Goal: Information Seeking & Learning: Learn about a topic

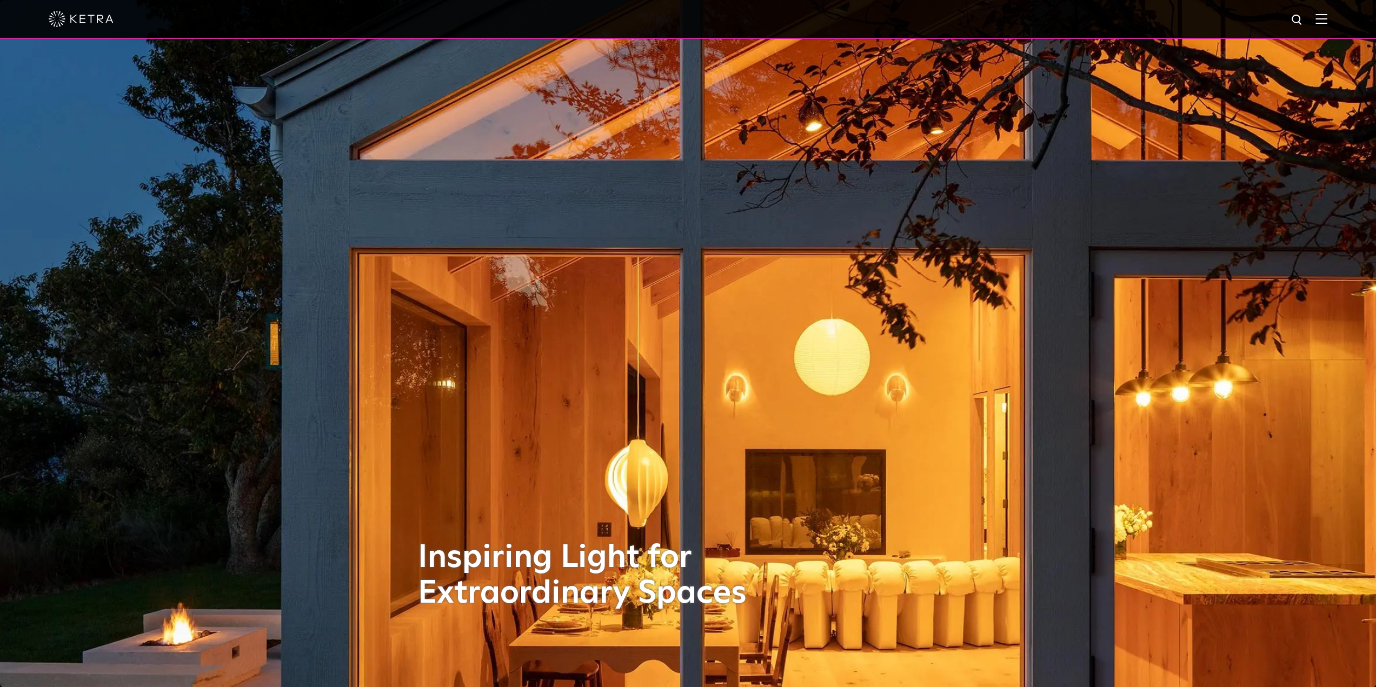
click at [1327, 22] on img at bounding box center [1321, 19] width 12 height 10
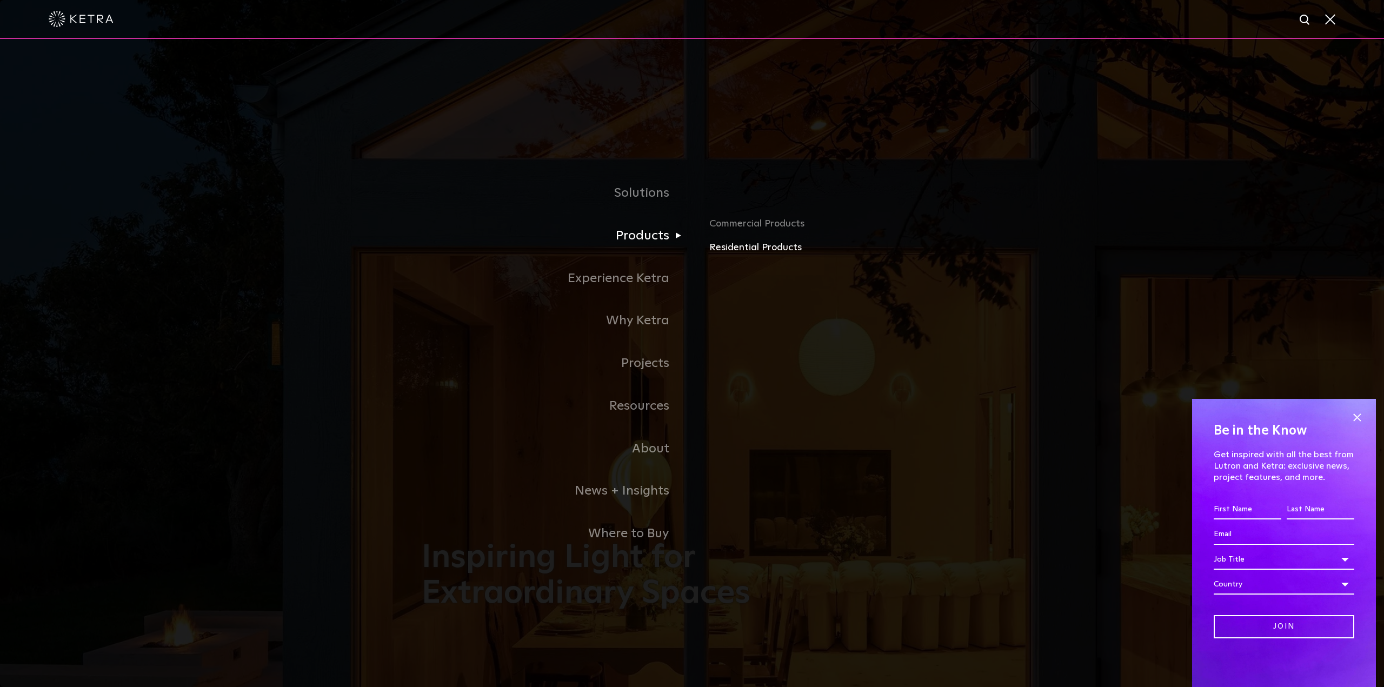
click at [758, 250] on link "Residential Products" at bounding box center [835, 248] width 253 height 16
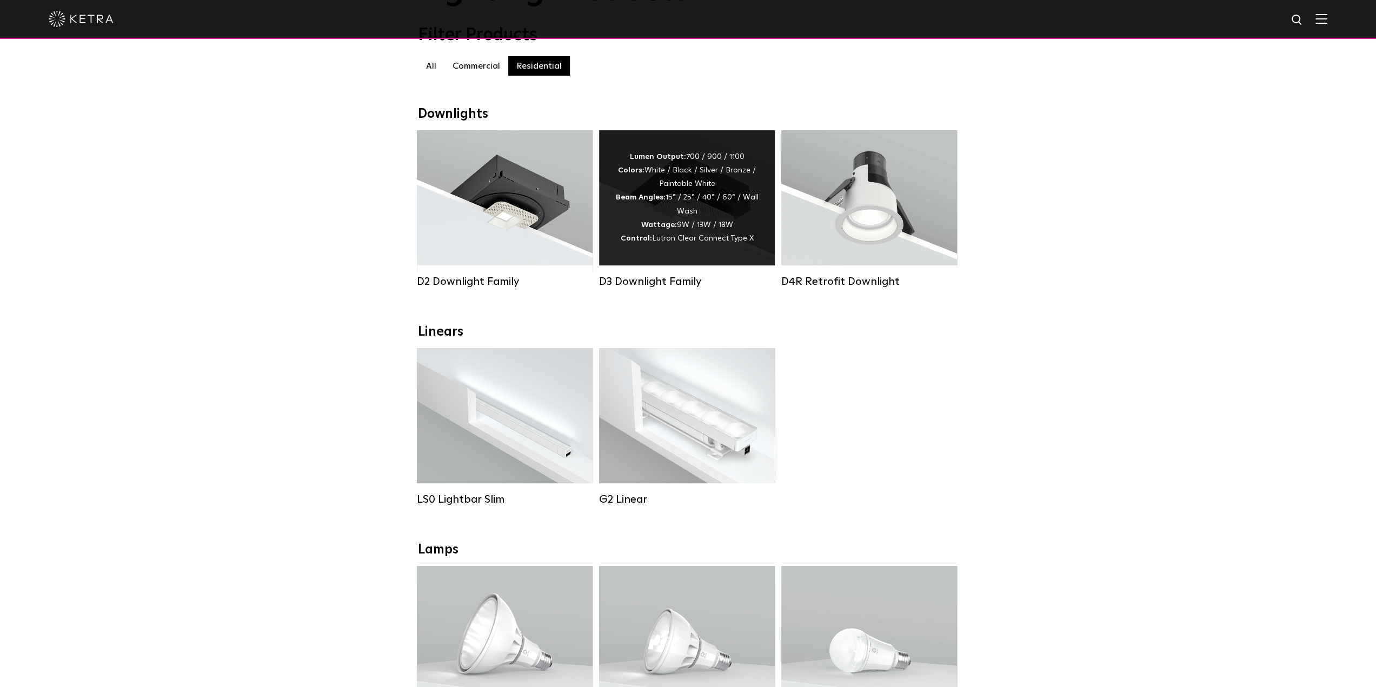
scroll to position [216, 0]
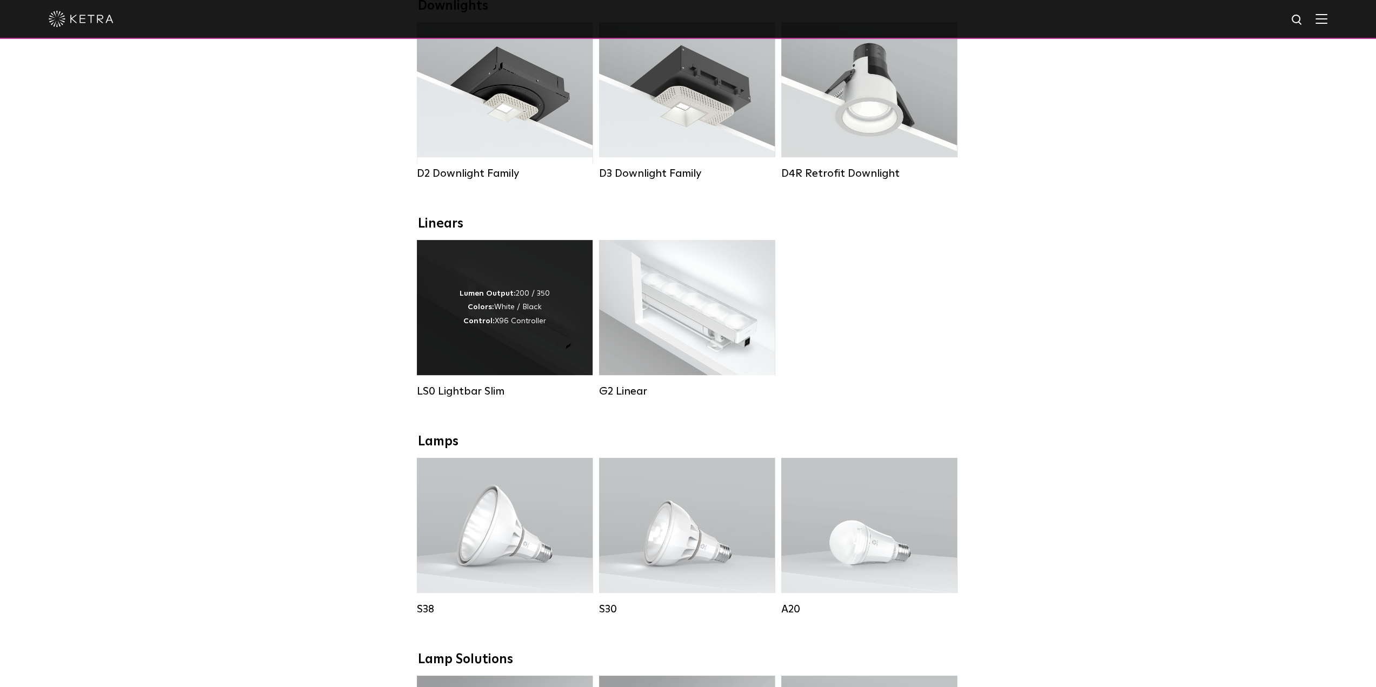
click at [559, 332] on div "Lumen Output: 200 / 350 Colors: White / Black Control: X96 Controller" at bounding box center [505, 307] width 176 height 135
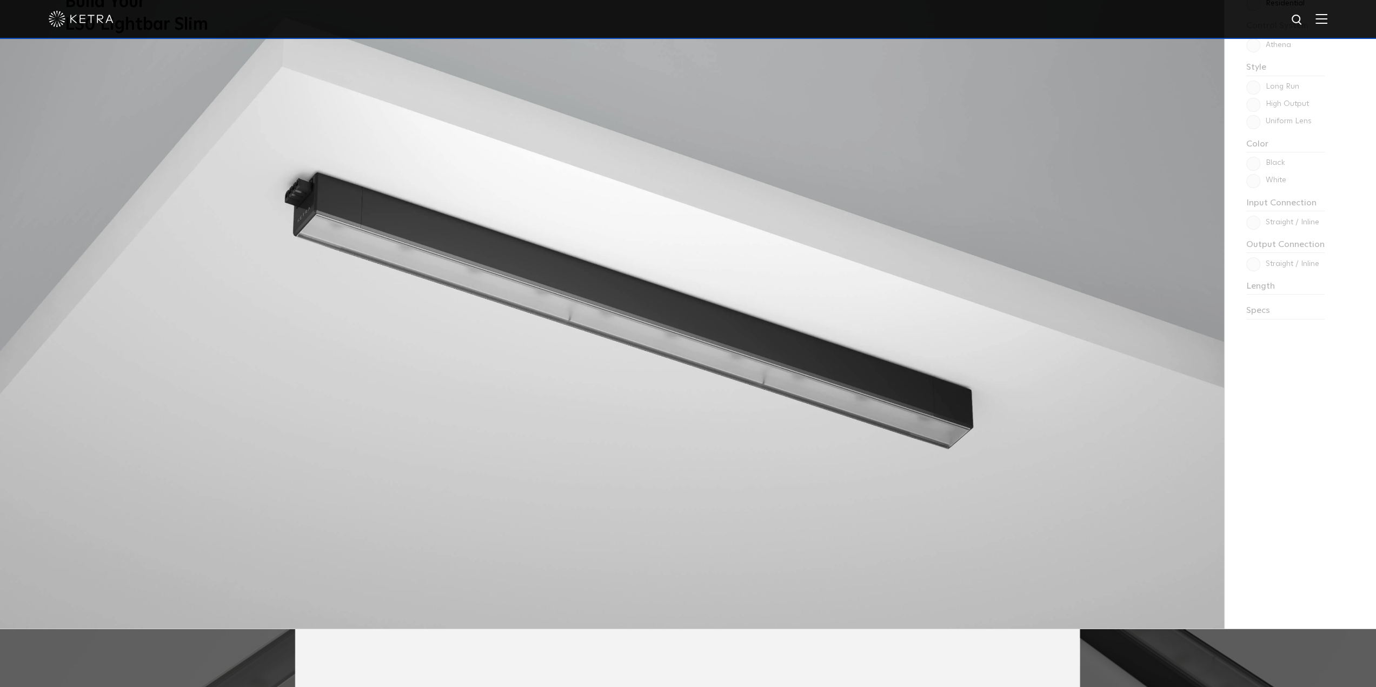
scroll to position [1081, 0]
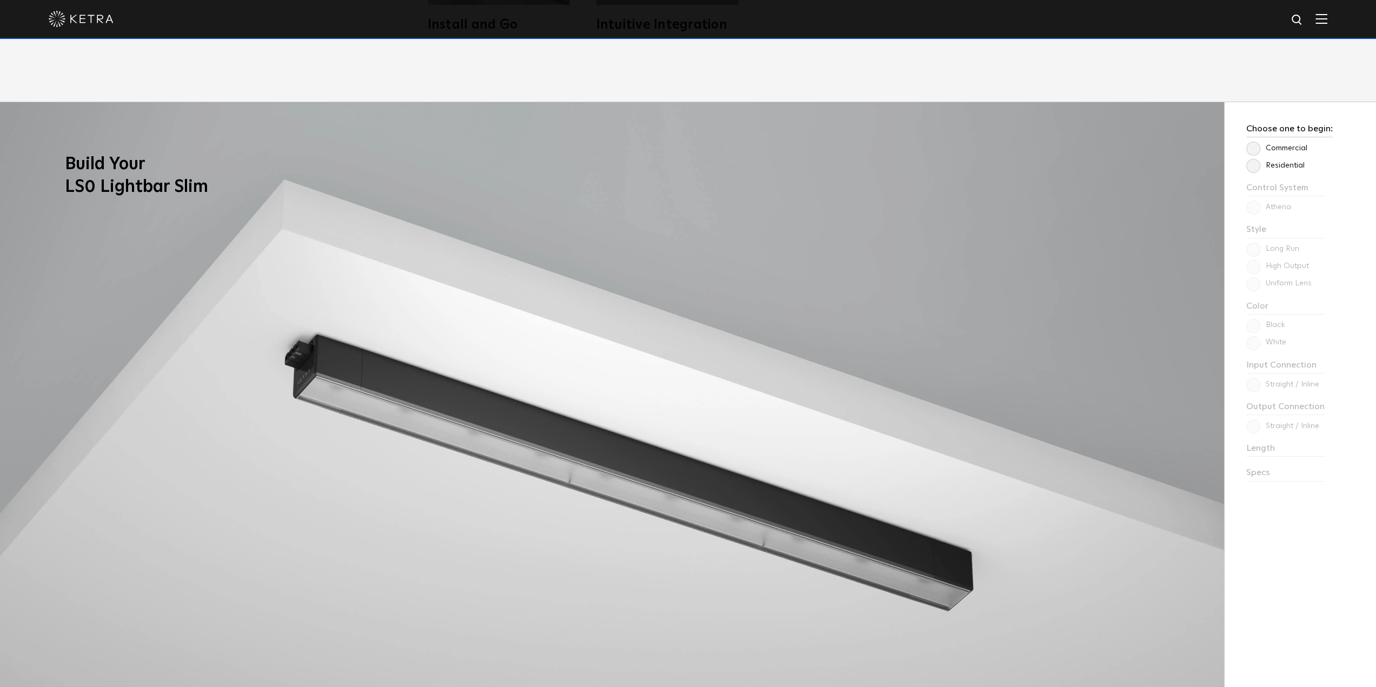
click at [1268, 169] on label "Residential" at bounding box center [1275, 165] width 58 height 9
click at [0, 0] on input "Residential" at bounding box center [0, 0] width 0 height 0
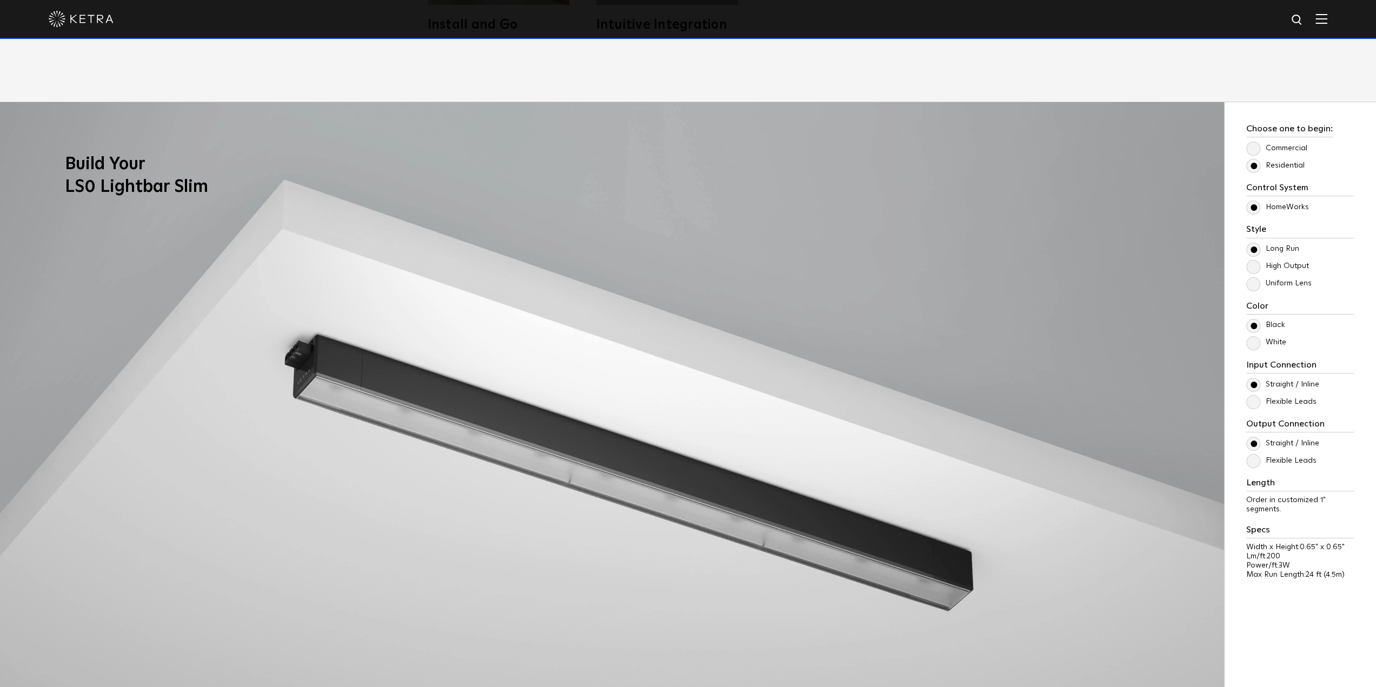
click at [1279, 270] on label "High Output" at bounding box center [1277, 266] width 63 height 9
click at [0, 0] on input "High Output" at bounding box center [0, 0] width 0 height 0
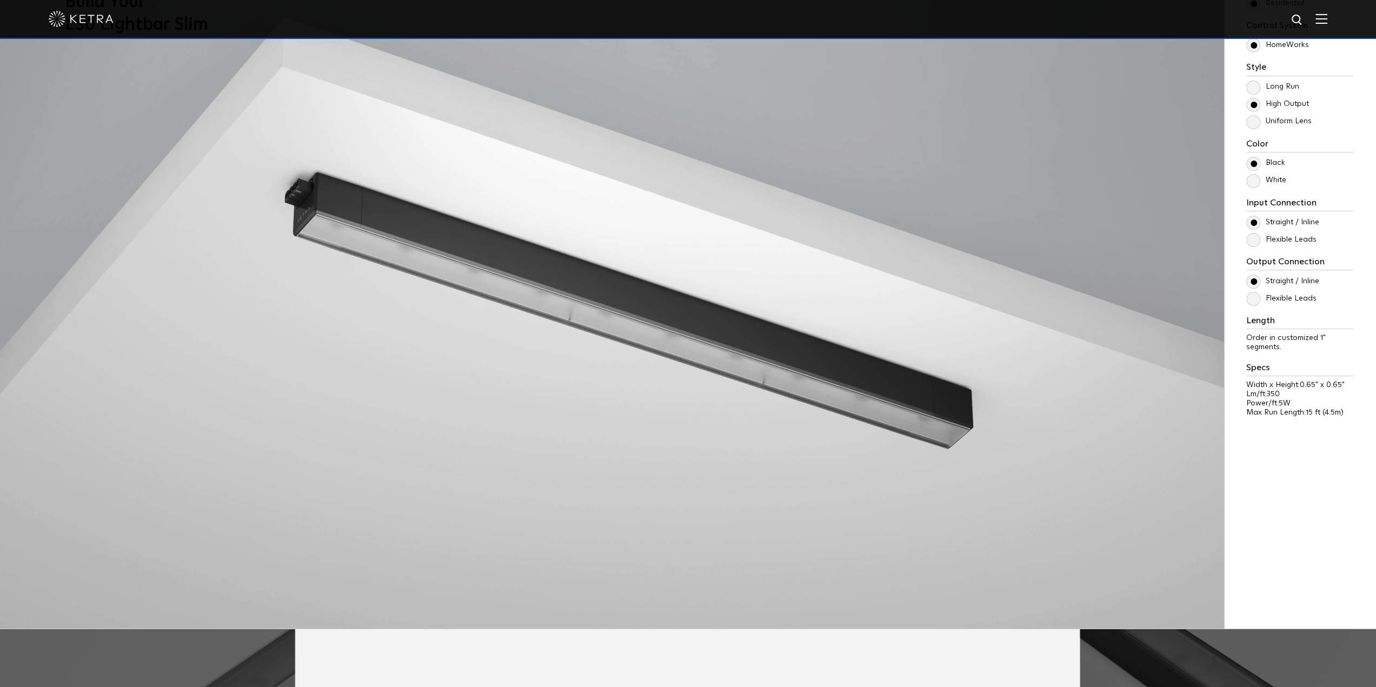
scroll to position [1135, 0]
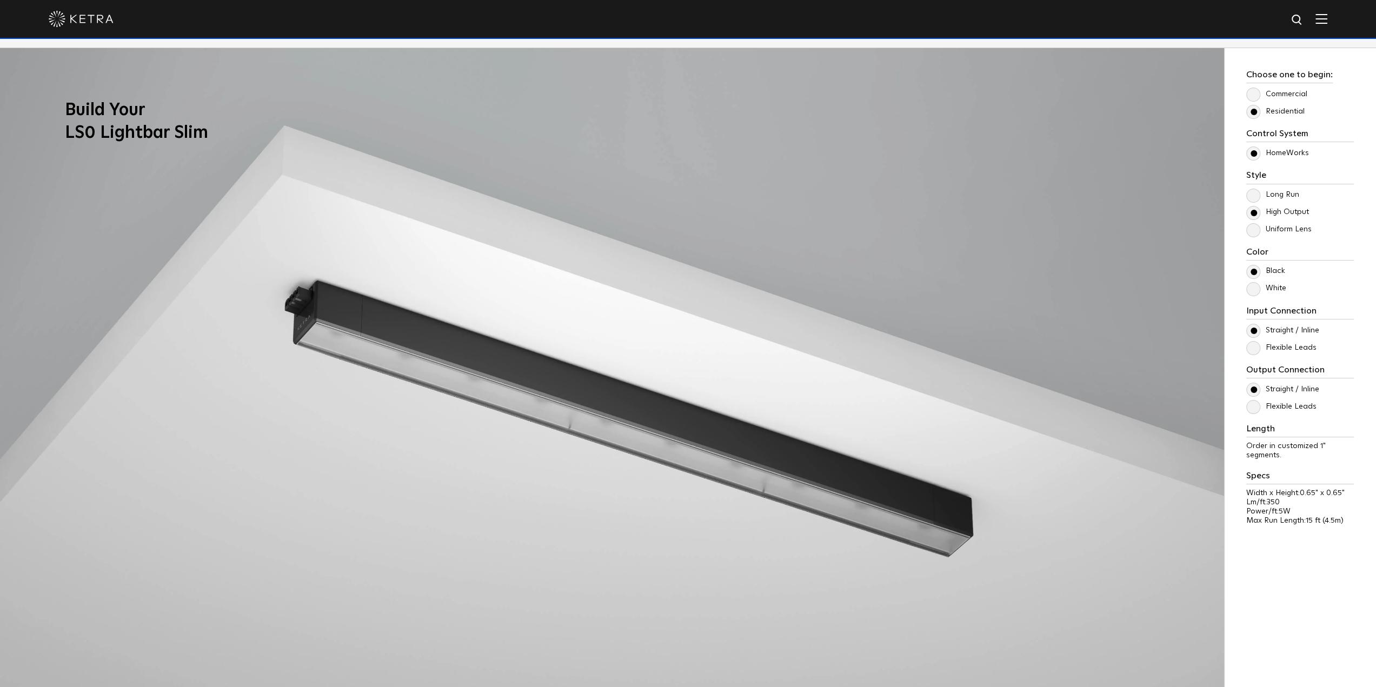
click at [1258, 232] on label "Uniform Lens" at bounding box center [1278, 229] width 65 height 9
click at [0, 0] on input "Uniform Lens" at bounding box center [0, 0] width 0 height 0
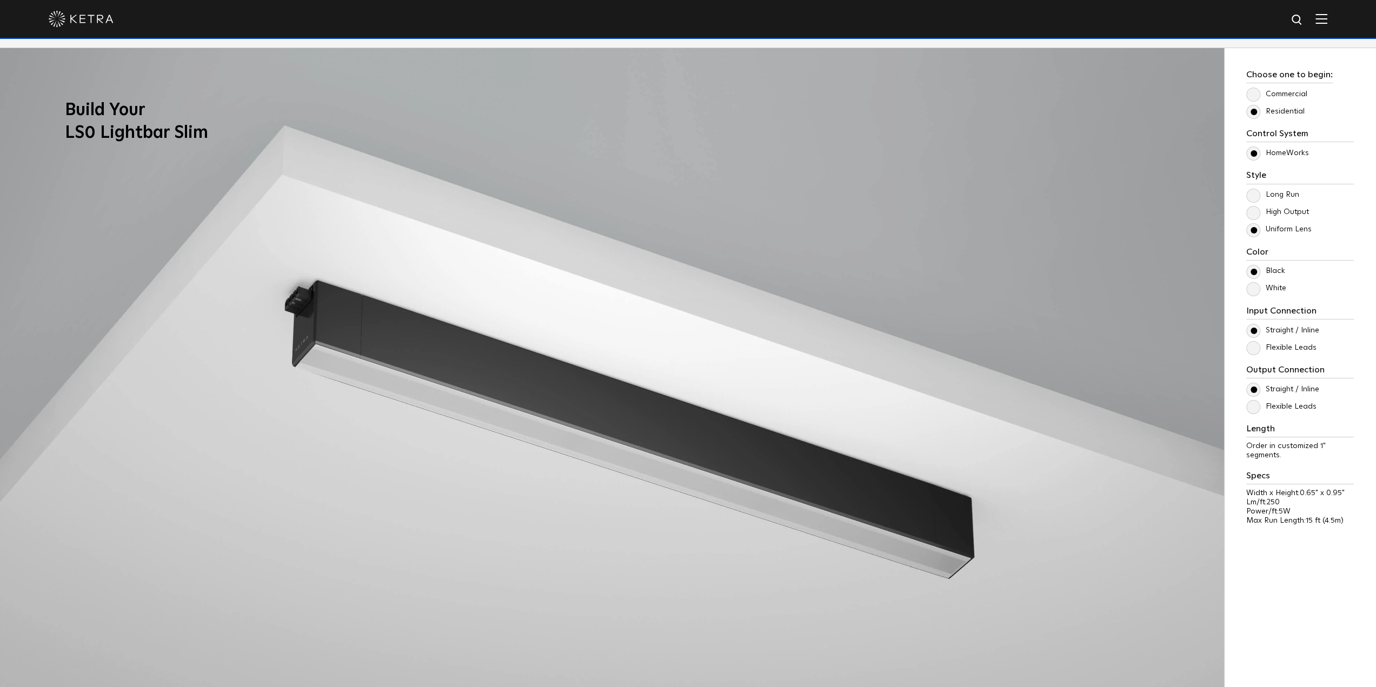
click at [1256, 198] on label "Long Run" at bounding box center [1272, 194] width 53 height 9
click at [0, 0] on input "Long Run" at bounding box center [0, 0] width 0 height 0
